Goal: Information Seeking & Learning: Learn about a topic

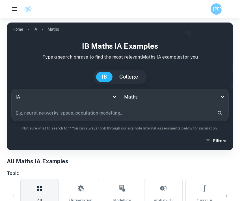
click at [82, 111] on input "text" at bounding box center [112, 113] width 201 height 16
type input "v"
type input "[PERSON_NAME]"
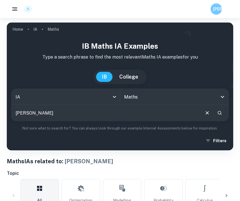
click at [122, 77] on button "College" at bounding box center [128, 77] width 30 height 10
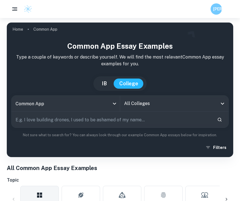
click at [103, 85] on button "IB" at bounding box center [104, 84] width 16 height 10
type input "ia"
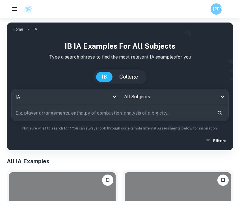
click at [145, 94] on input "All Subjects" at bounding box center [169, 97] width 95 height 11
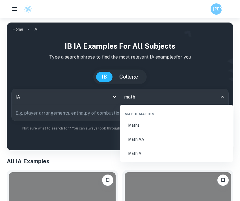
click at [132, 142] on li "Math AA" at bounding box center [176, 139] width 108 height 13
type input "Math AA"
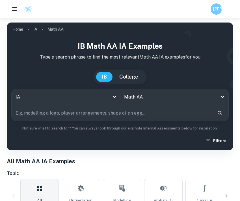
click at [102, 124] on div "IB Math AA IA examples Type a search phrase to find the most relevant Math AA I…" at bounding box center [119, 94] width 217 height 106
click at [102, 119] on input "text" at bounding box center [112, 113] width 201 height 16
type input "v"
type input "[PERSON_NAME]"
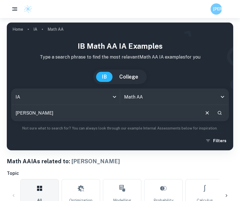
scroll to position [186, 0]
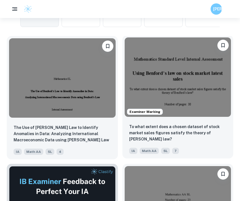
click at [157, 90] on img at bounding box center [177, 78] width 106 height 80
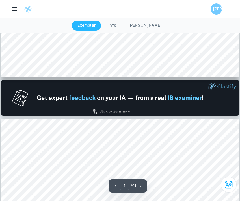
type input "2"
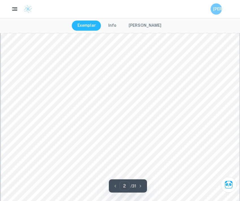
scroll to position [403, 0]
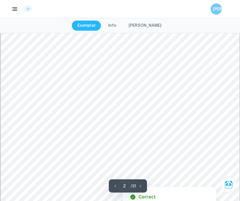
click at [116, 141] on div at bounding box center [122, 146] width 176 height 14
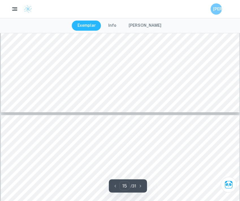
scroll to position [5171, 0]
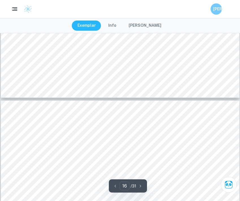
type input "17"
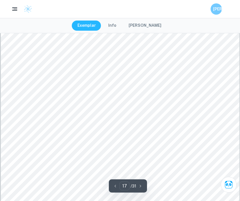
scroll to position [5708, 0]
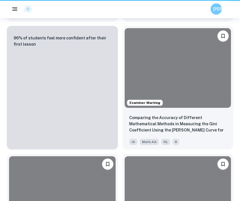
scroll to position [186, 0]
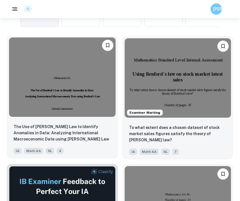
click at [87, 104] on img at bounding box center [62, 78] width 106 height 80
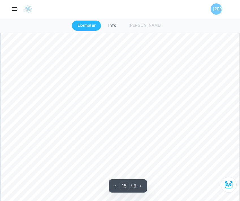
scroll to position [4707, 0]
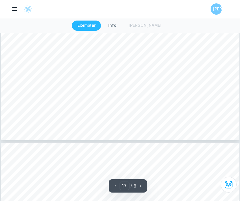
type input "18"
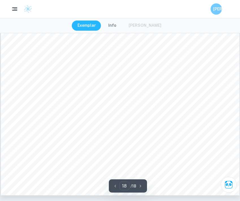
scroll to position [5590, 0]
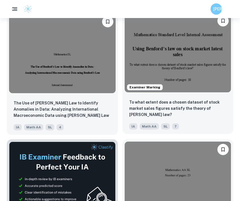
scroll to position [216, 0]
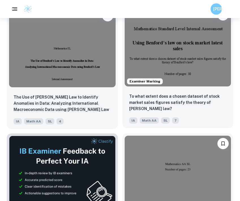
click at [197, 69] on img at bounding box center [177, 47] width 106 height 80
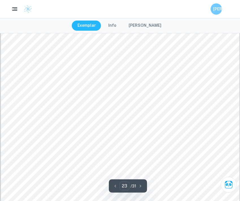
scroll to position [7758, 0]
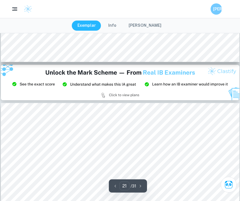
type input "20"
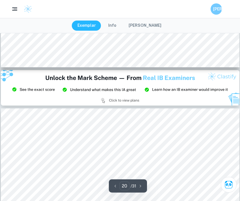
scroll to position [6872, 0]
